Goal: Check status: Check status

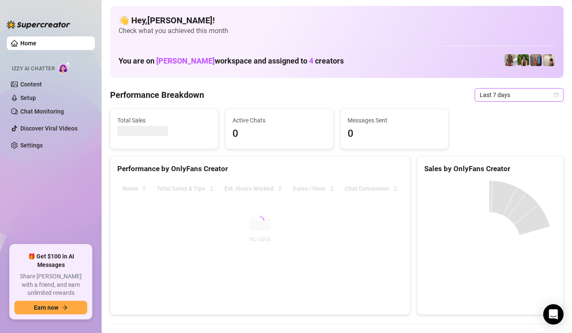
click at [554, 95] on div "Last 7 days" at bounding box center [519, 95] width 89 height 14
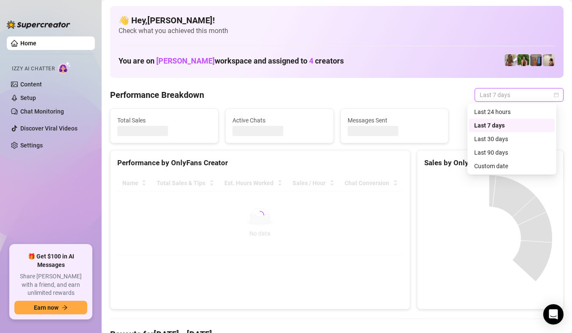
click at [513, 169] on div "Custom date" at bounding box center [511, 165] width 75 height 9
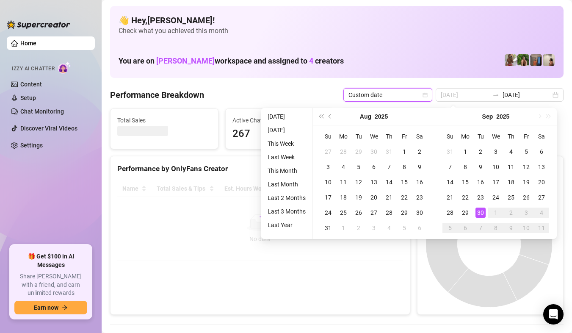
type input "[DATE]"
click at [482, 211] on div "30" at bounding box center [481, 213] width 10 height 10
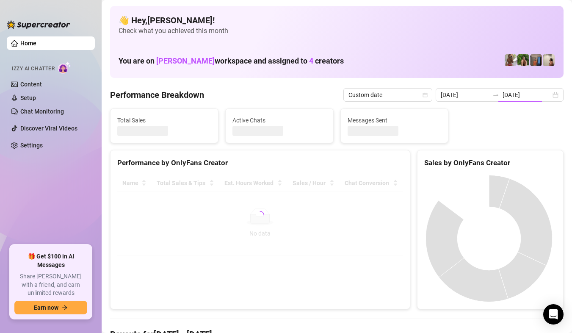
type input "[DATE]"
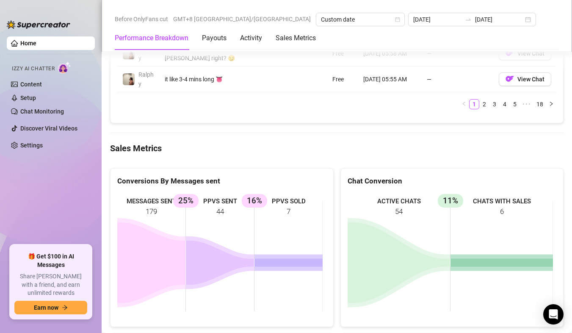
scroll to position [1101, 0]
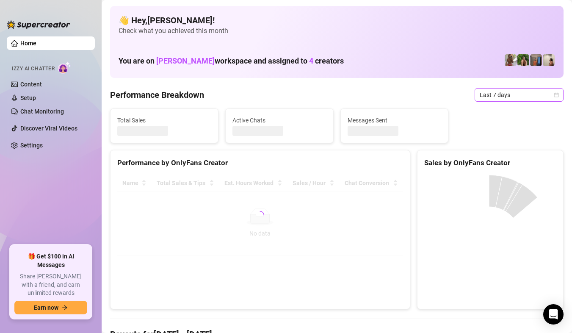
click at [541, 98] on span "Last 7 days" at bounding box center [519, 95] width 79 height 13
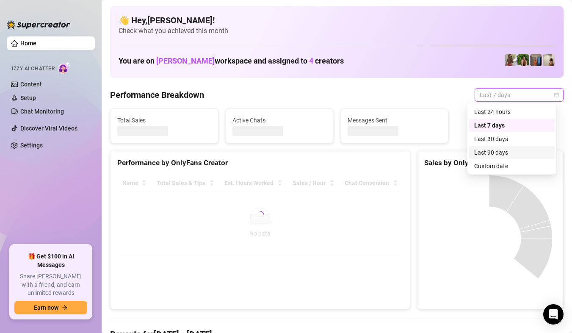
click at [501, 160] on div "Custom date" at bounding box center [512, 166] width 86 height 14
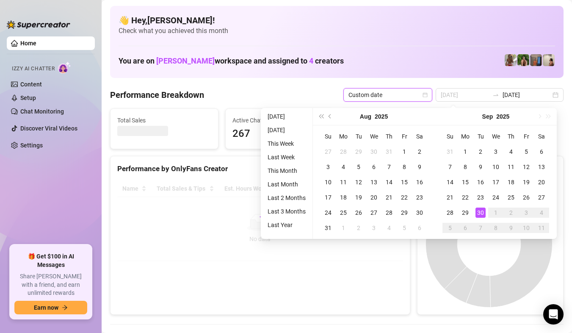
type input "[DATE]"
click at [475, 212] on td "30" at bounding box center [480, 212] width 15 height 15
click at [476, 212] on div "30" at bounding box center [481, 213] width 10 height 10
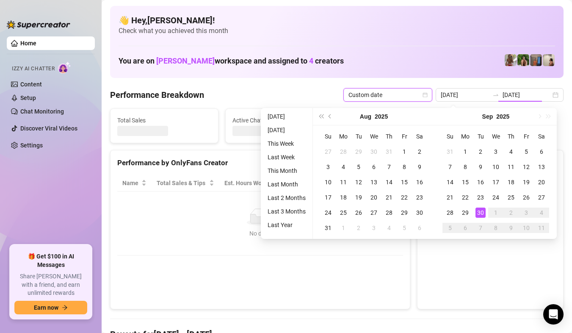
type input "[DATE]"
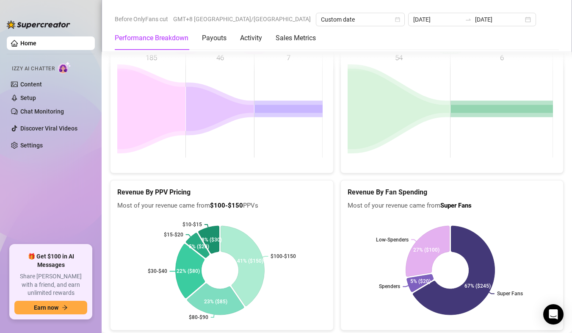
scroll to position [1186, 0]
